Goal: Information Seeking & Learning: Learn about a topic

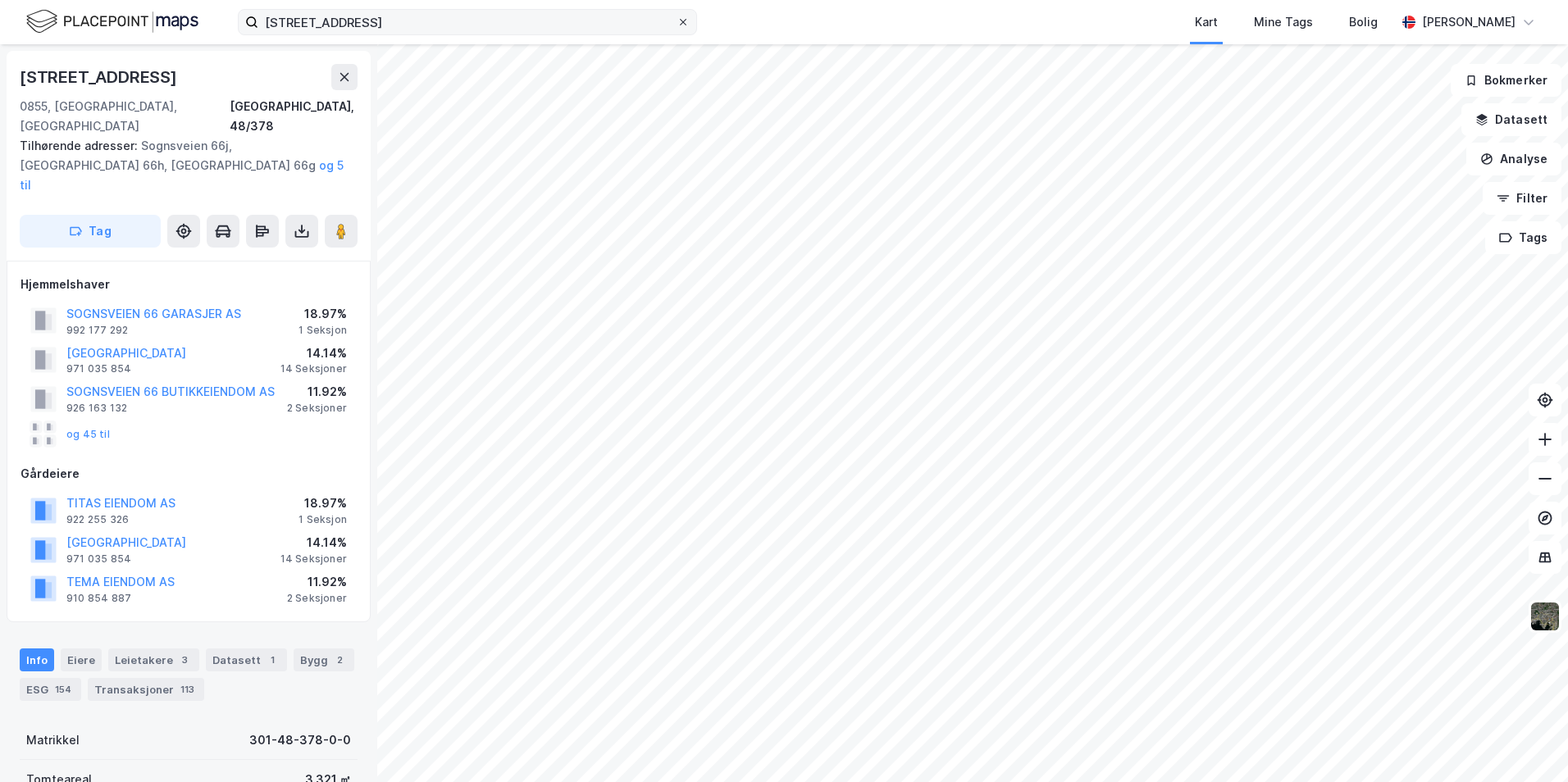
click at [681, 22] on icon at bounding box center [682, 21] width 9 height 9
click at [676, 22] on input "[STREET_ADDRESS]" at bounding box center [467, 21] width 419 height 25
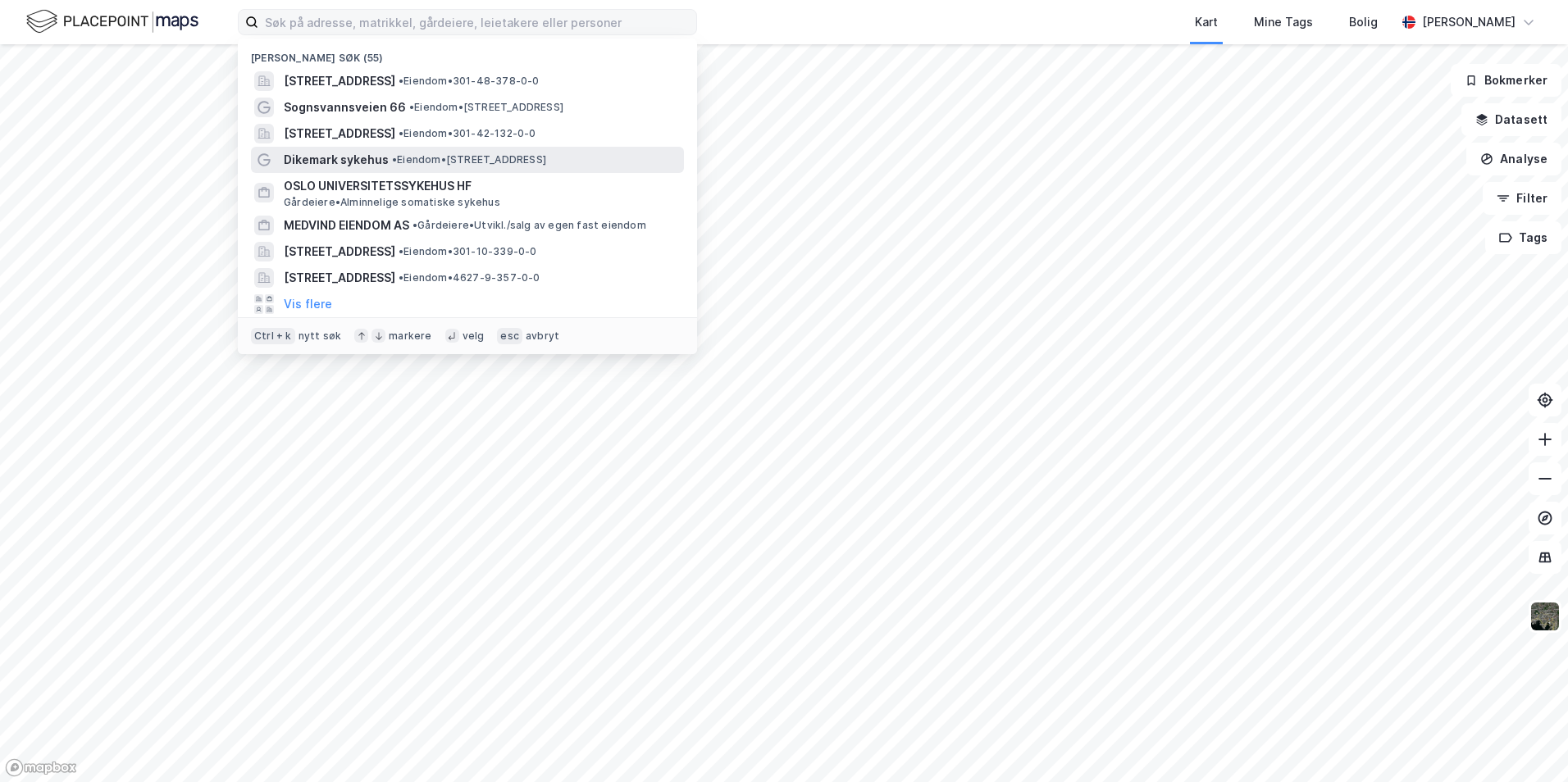
click at [518, 166] on div "Dikemark sykehus • Eiendom • [STREET_ADDRESS] Asker" at bounding box center [482, 159] width 397 height 20
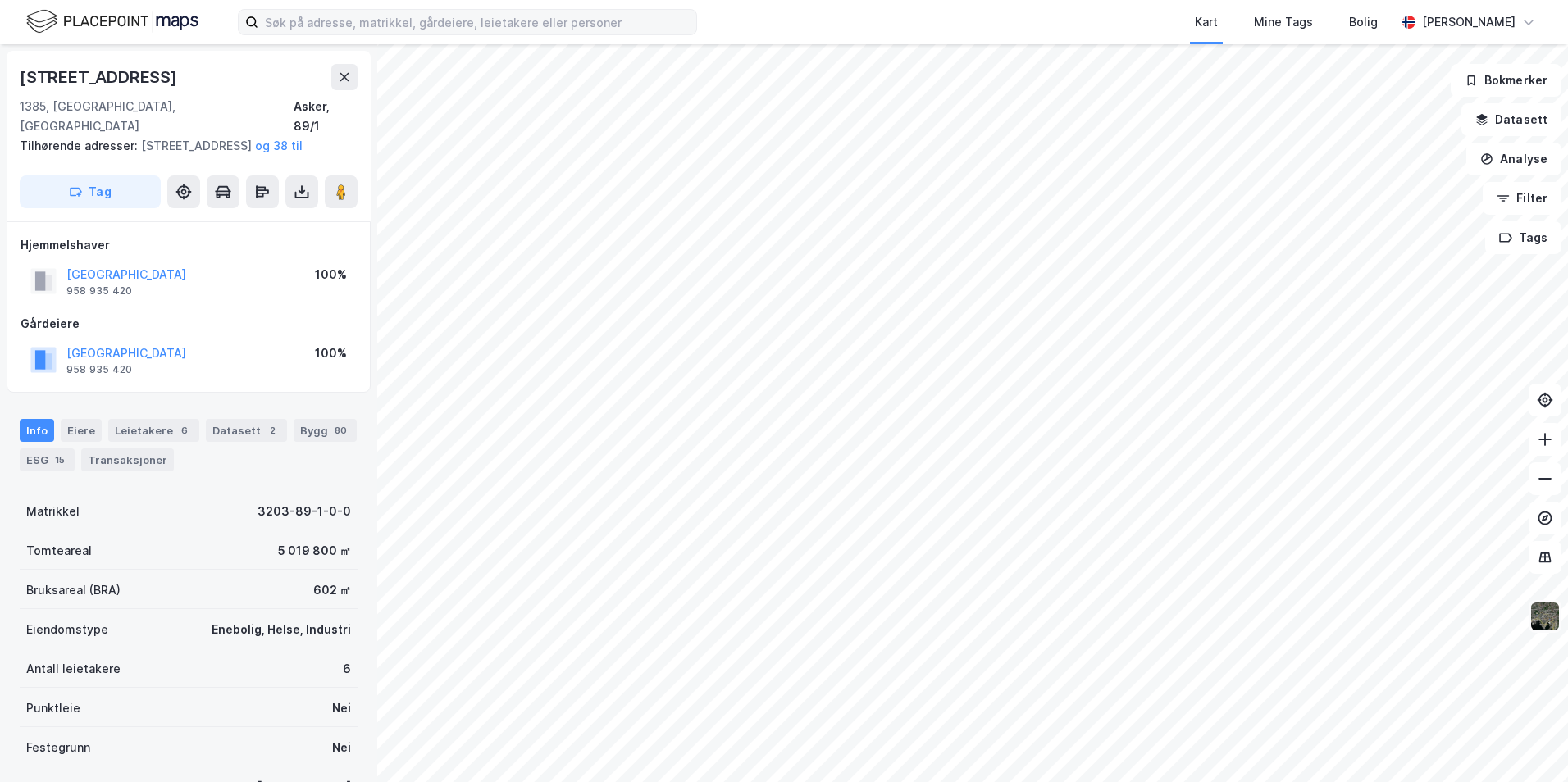
click at [1542, 626] on img at bounding box center [1545, 616] width 31 height 31
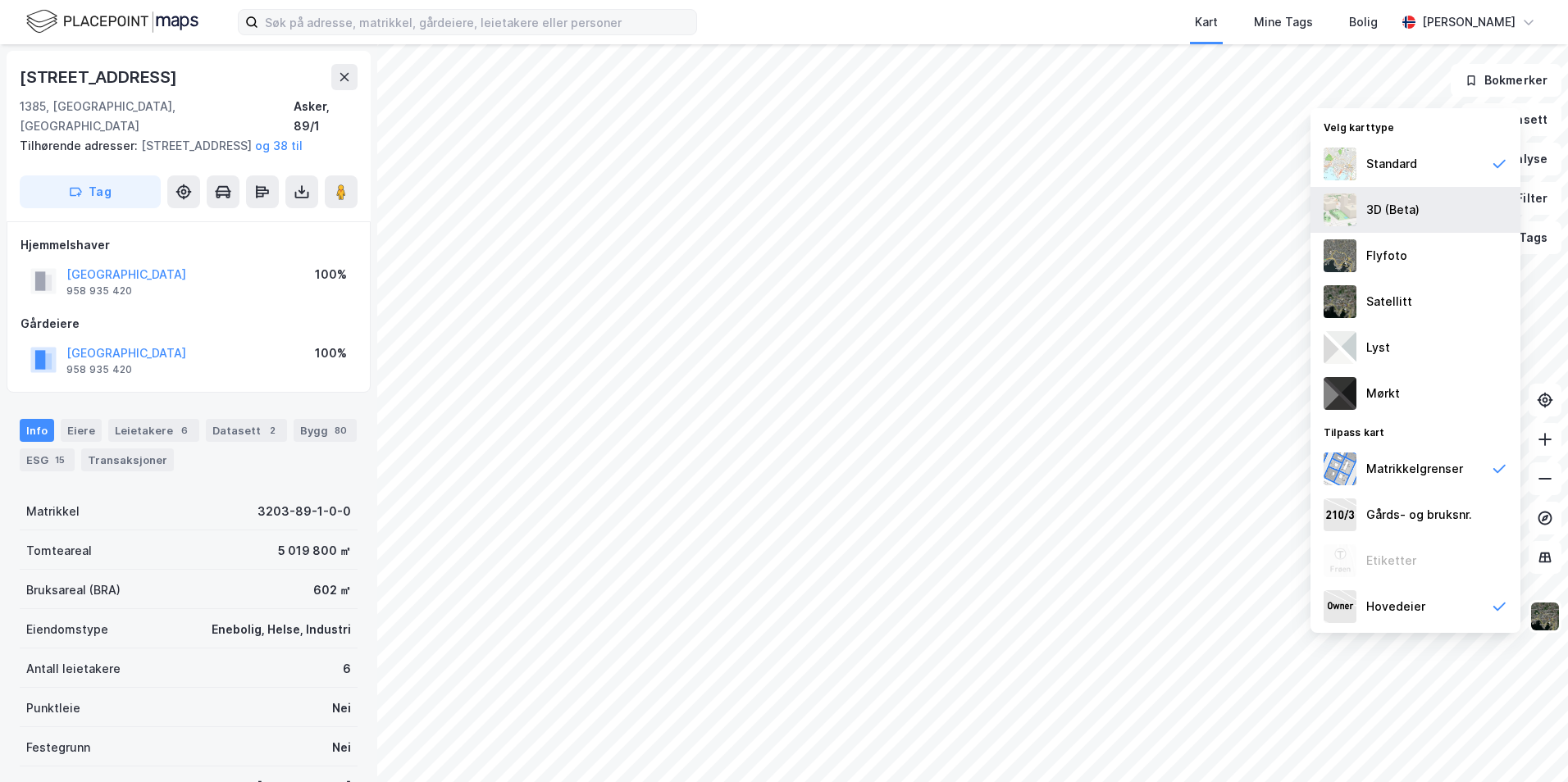
click at [1436, 209] on div "3D (Beta)" at bounding box center [1415, 210] width 210 height 46
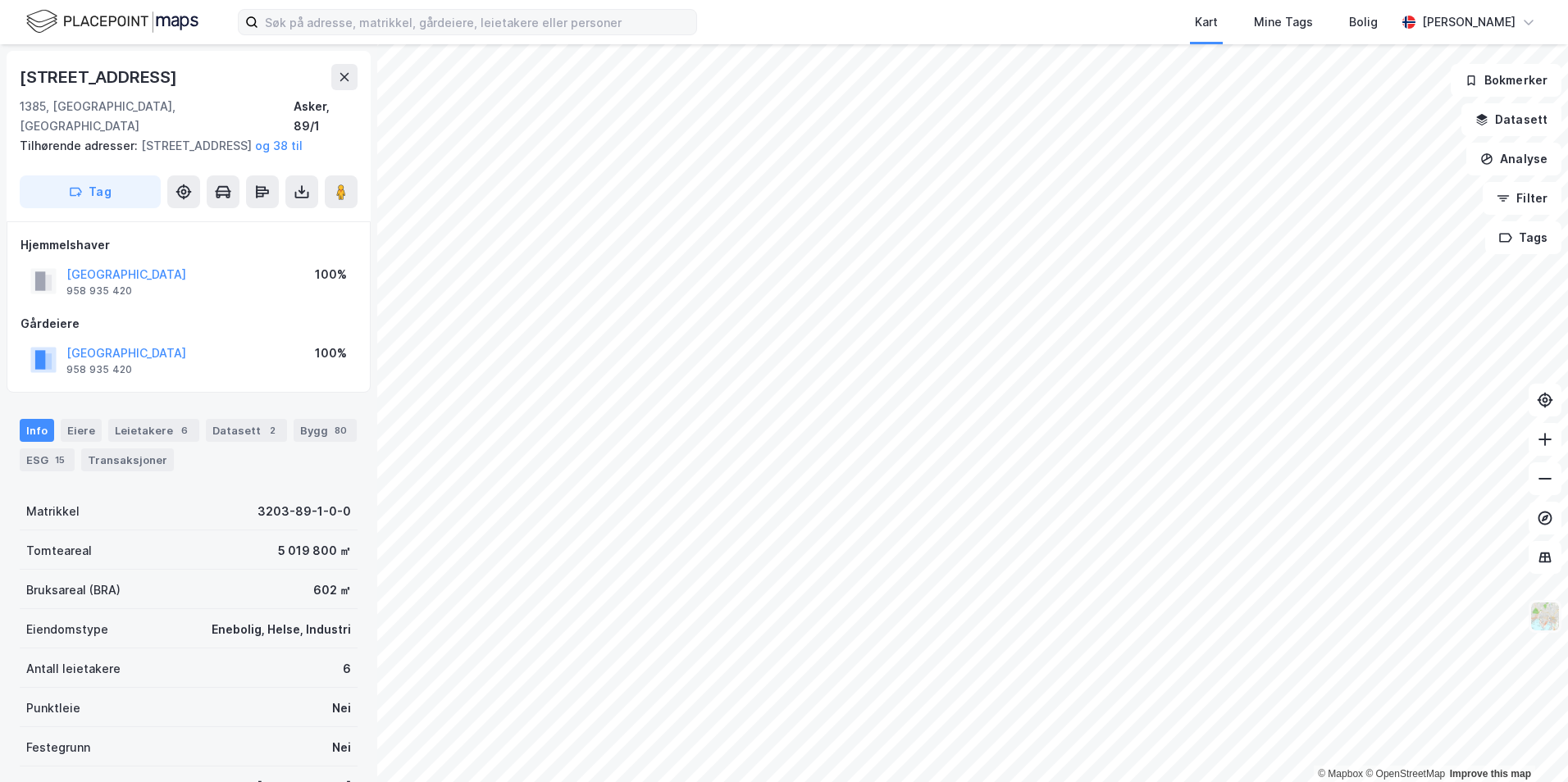
click at [1539, 615] on img at bounding box center [1545, 616] width 31 height 31
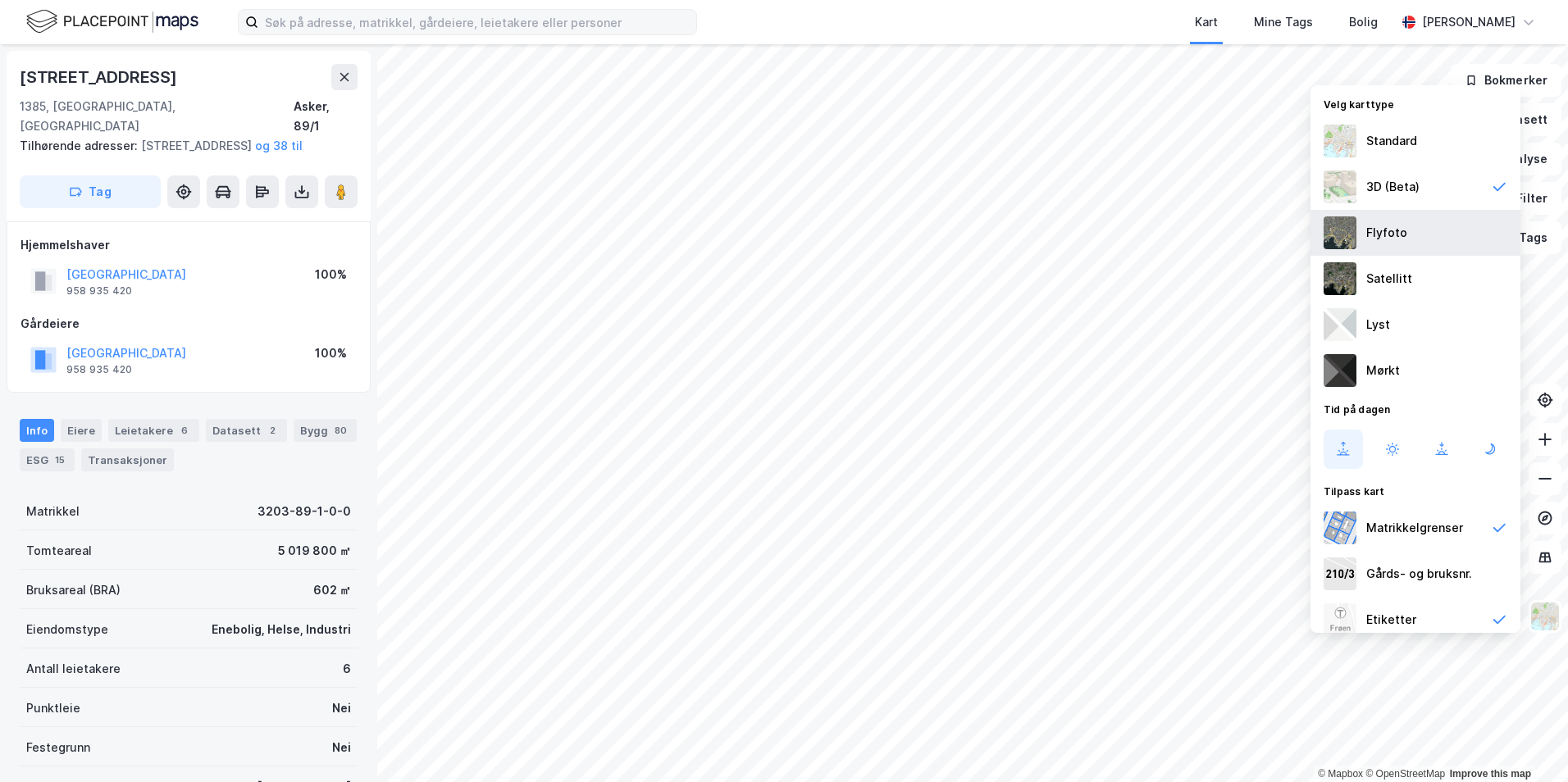
click at [1413, 241] on div "Flyfoto" at bounding box center [1415, 233] width 210 height 46
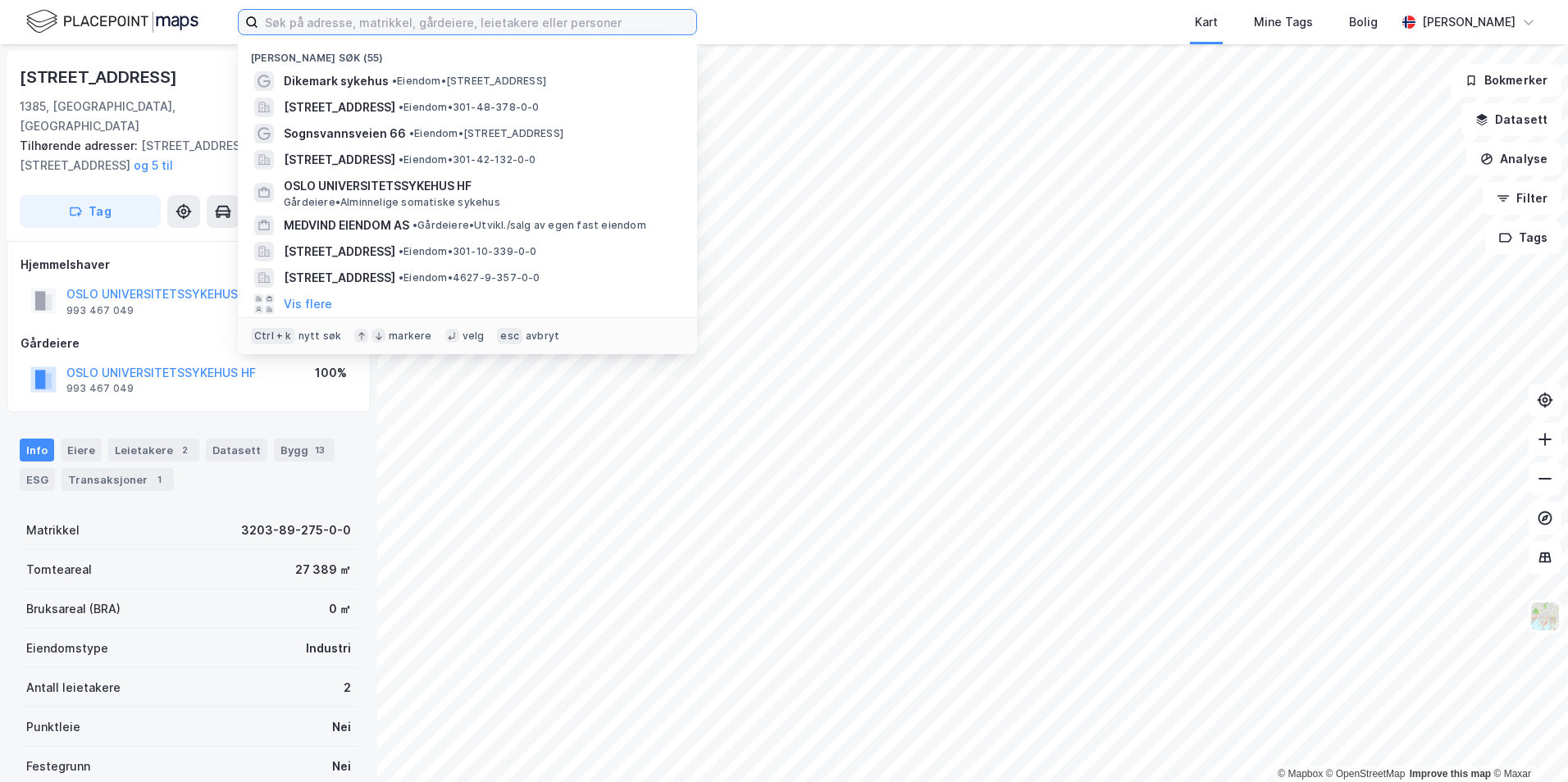
click at [366, 30] on input at bounding box center [478, 21] width 438 height 25
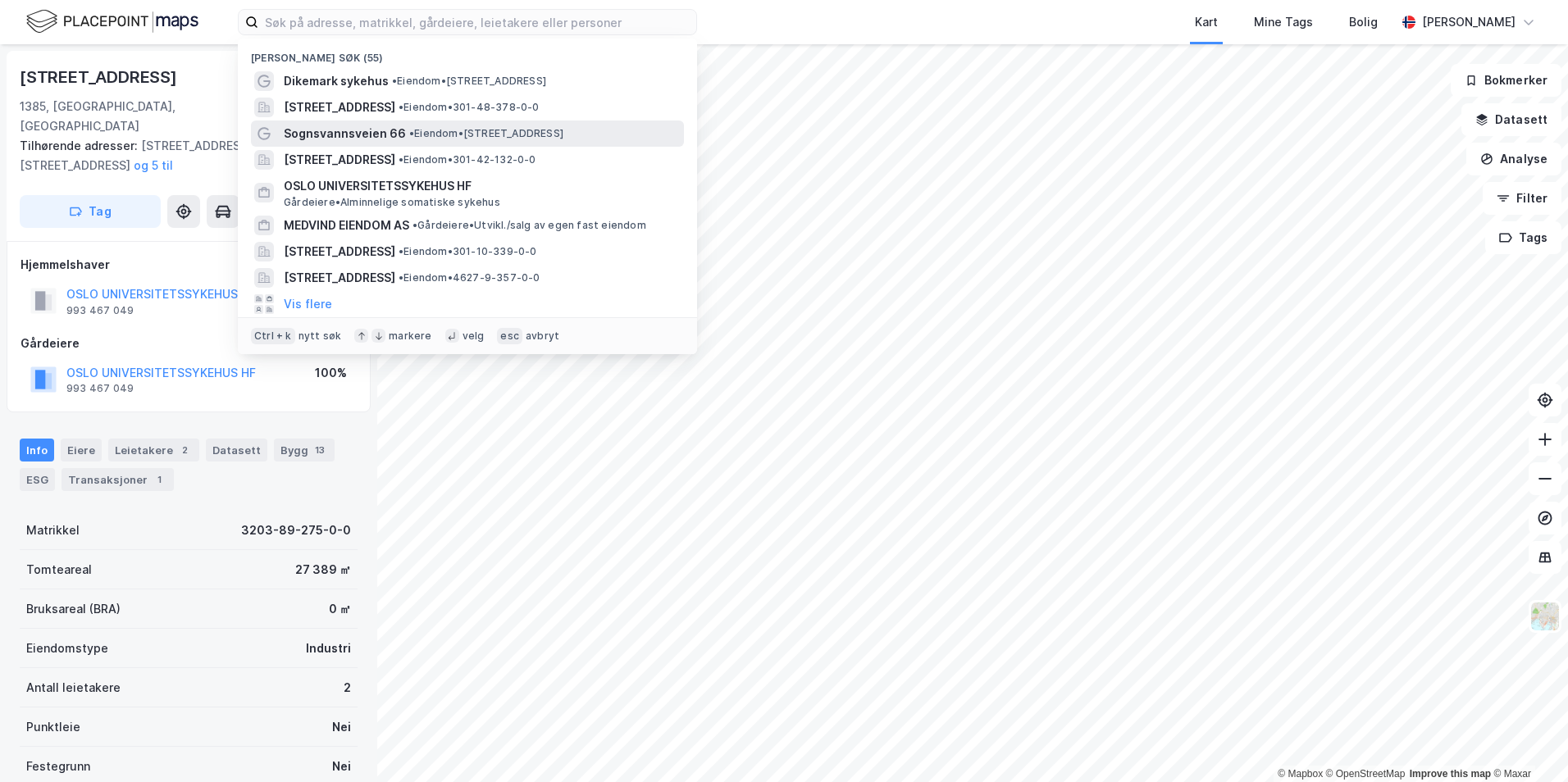
click at [419, 127] on span "• Eiendom • [STREET_ADDRESS]" at bounding box center [486, 133] width 154 height 13
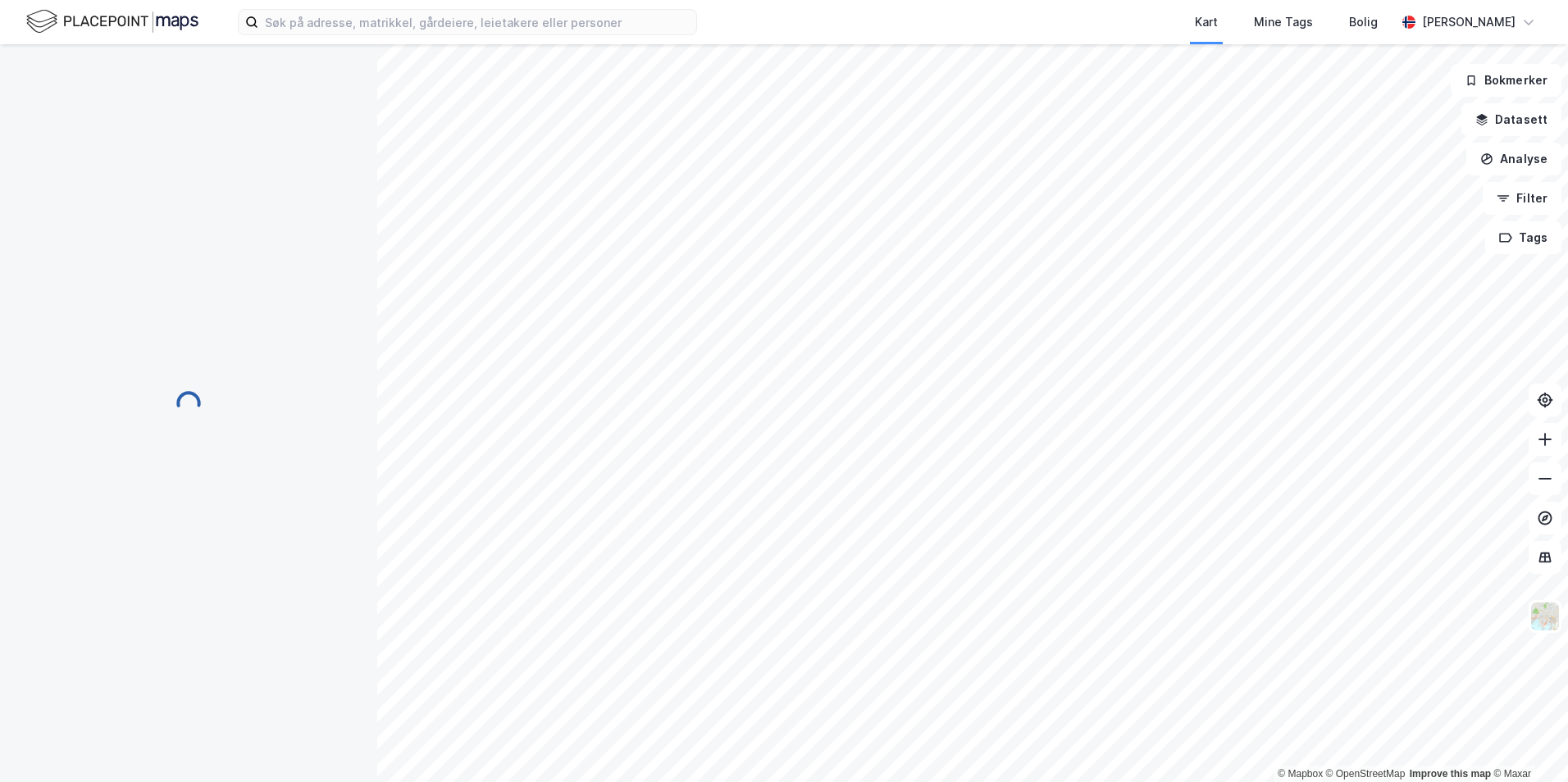
scroll to position [2, 0]
